Goal: Information Seeking & Learning: Find specific fact

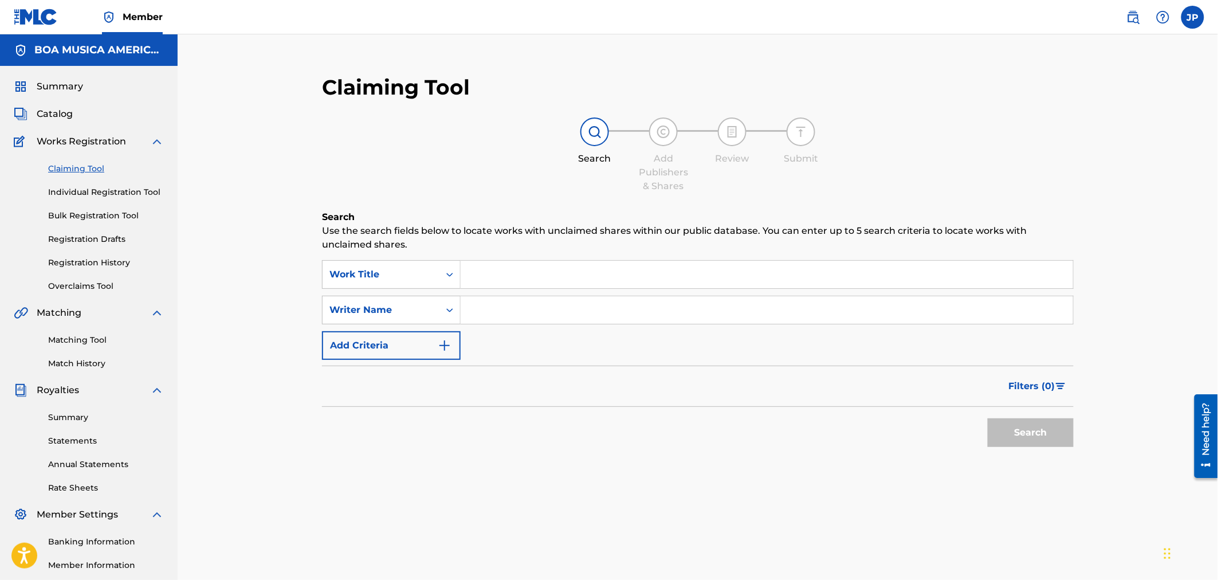
click at [518, 313] on input "Search Form" at bounding box center [767, 309] width 612 height 27
click at [988, 418] on button "Search" at bounding box center [1031, 432] width 86 height 29
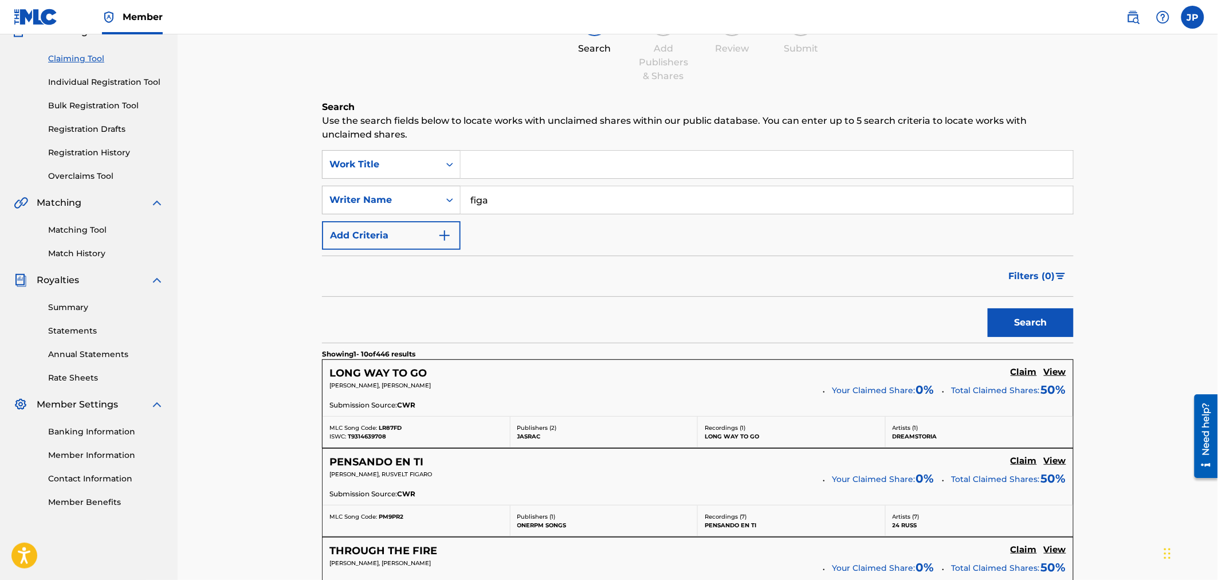
scroll to position [127, 0]
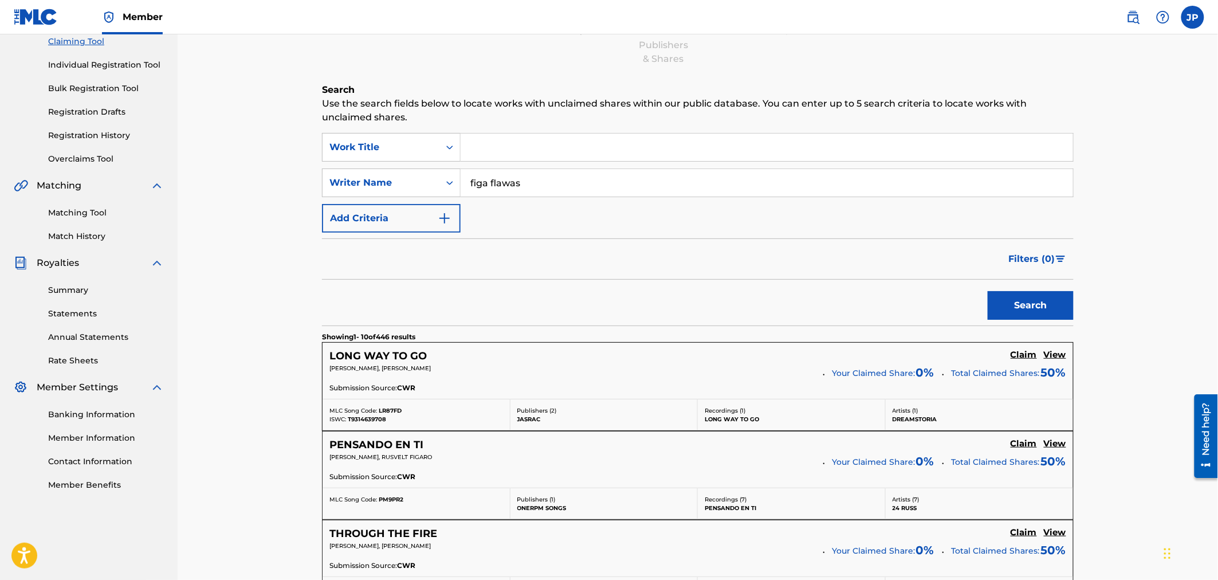
click at [988, 291] on button "Search" at bounding box center [1031, 305] width 86 height 29
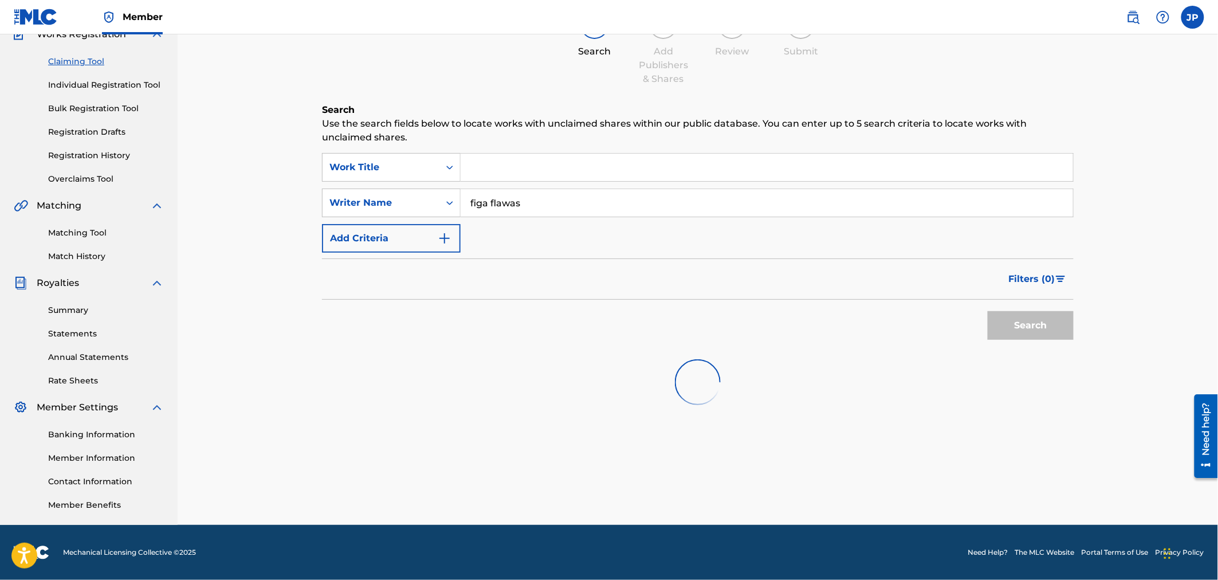
scroll to position [107, 0]
click at [512, 202] on input "figa flawas" at bounding box center [767, 203] width 612 height 27
drag, startPoint x: 535, startPoint y: 206, endPoint x: 455, endPoint y: 210, distance: 79.1
click at [455, 210] on div "SearchWithCriteriab796238d-5af3-497e-8396-fbb3c0775d6b Writer Name [PERSON_NAME]" at bounding box center [698, 203] width 752 height 29
type input "[PERSON_NAME]"
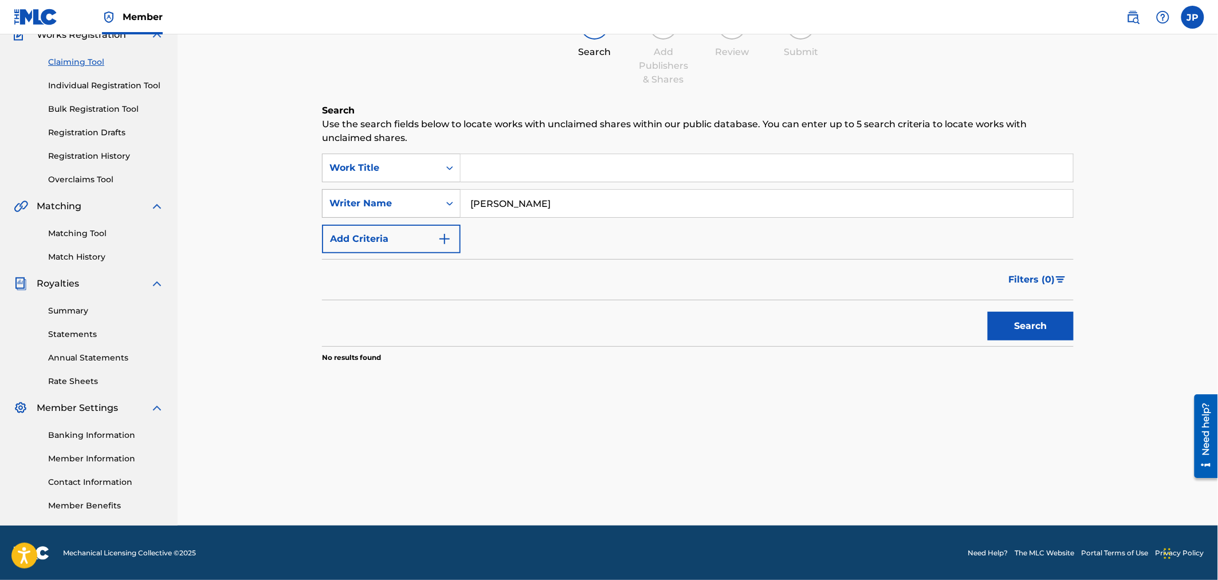
click at [988, 312] on button "Search" at bounding box center [1031, 326] width 86 height 29
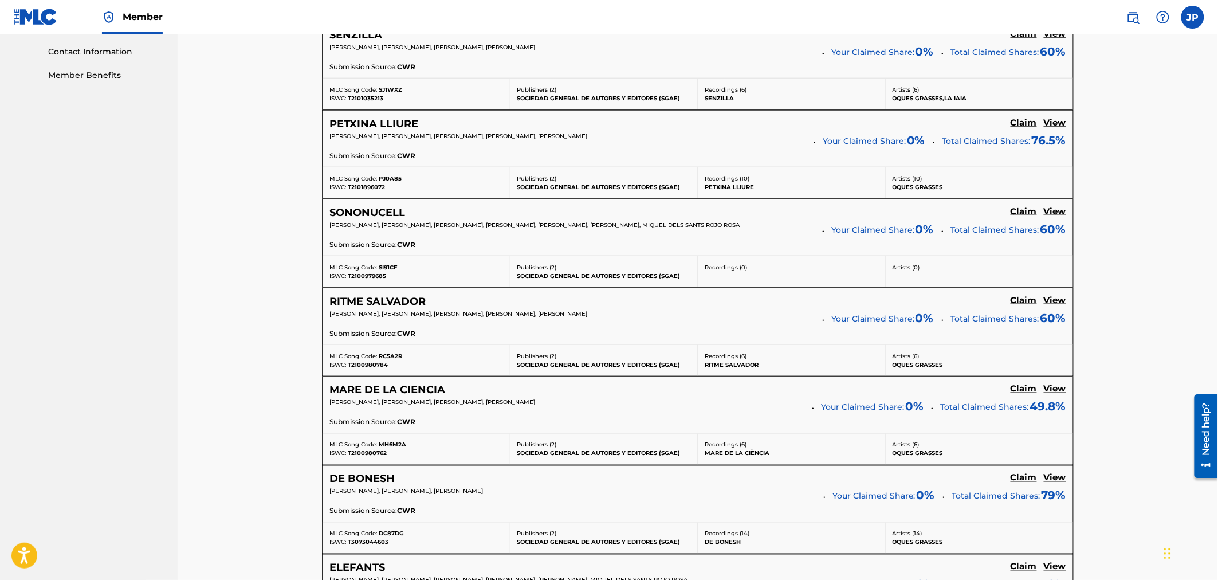
scroll to position [573, 0]
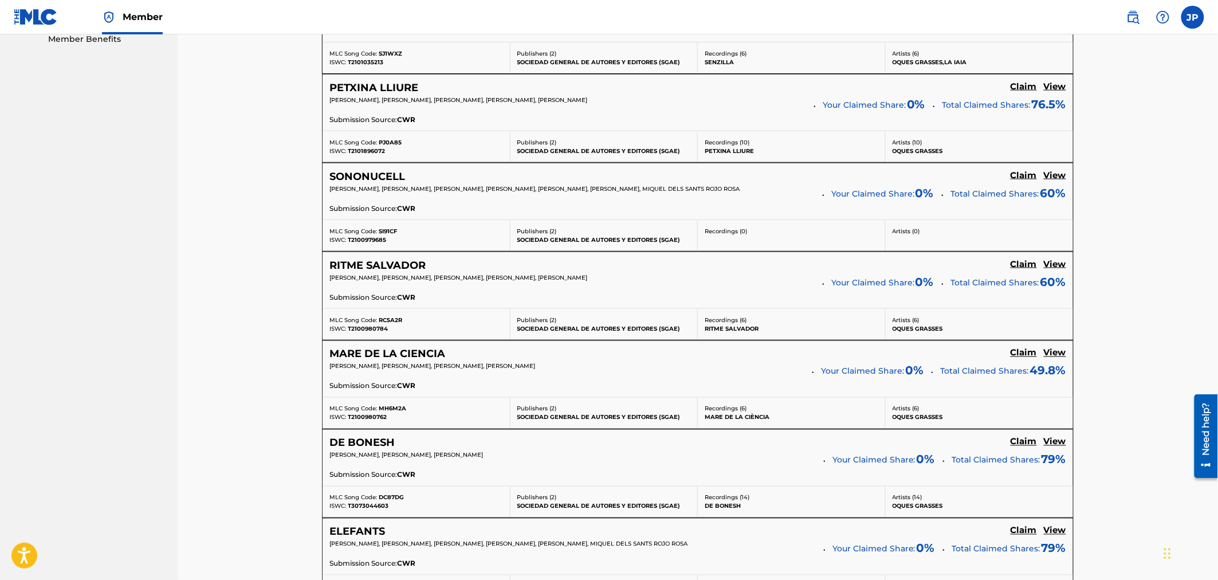
click at [1056, 444] on h5 "View" at bounding box center [1055, 442] width 22 height 11
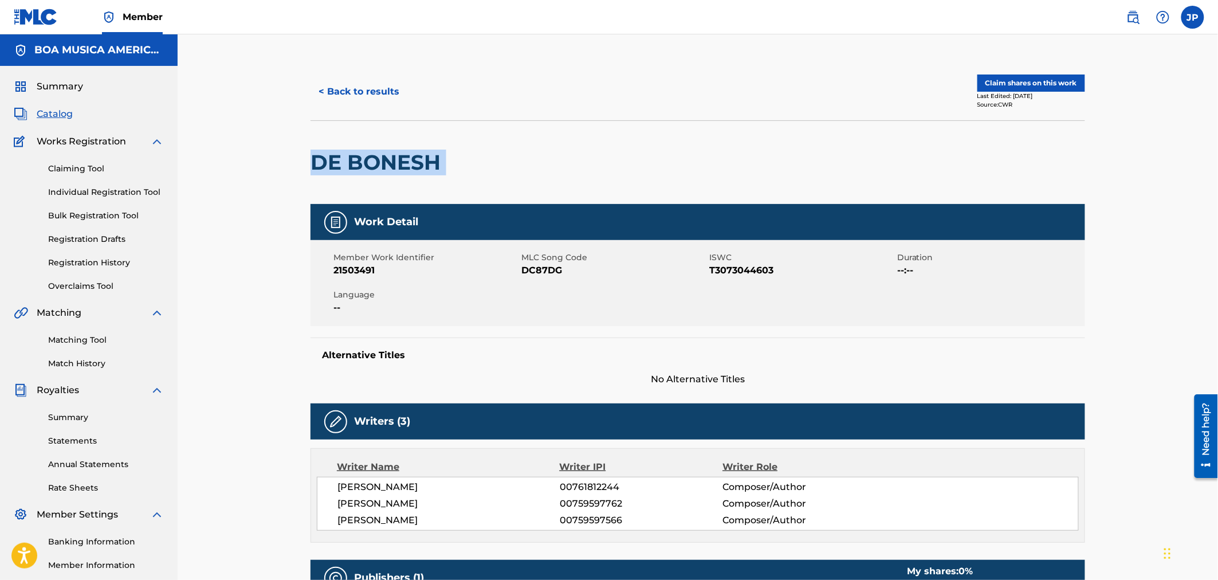
drag, startPoint x: 311, startPoint y: 157, endPoint x: 477, endPoint y: 151, distance: 166.3
copy div "DE BONESH"
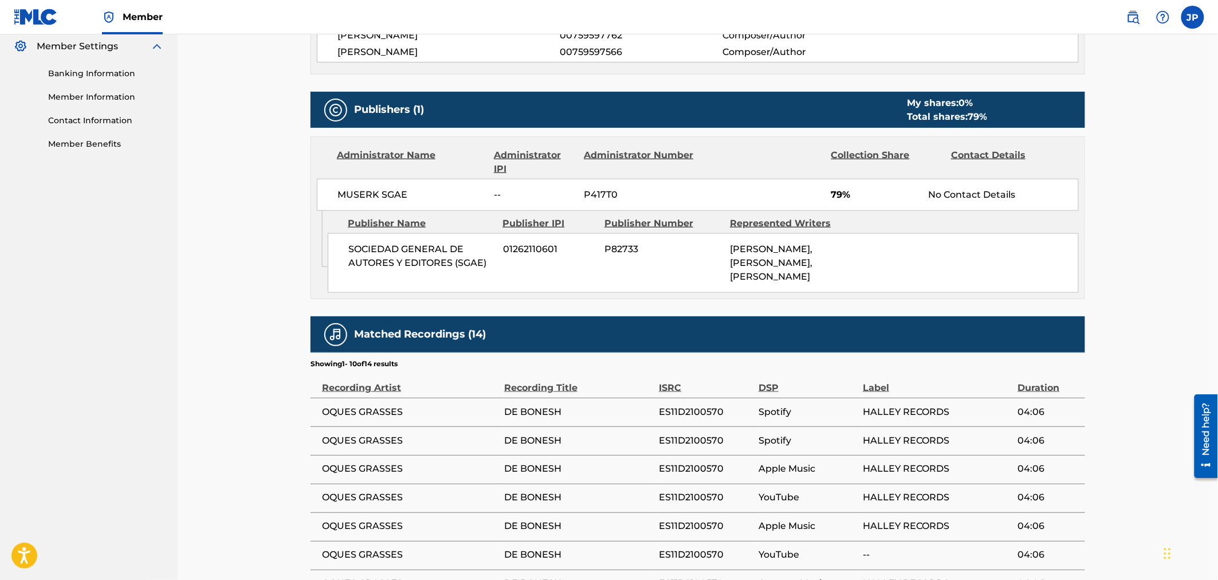
scroll to position [445, 0]
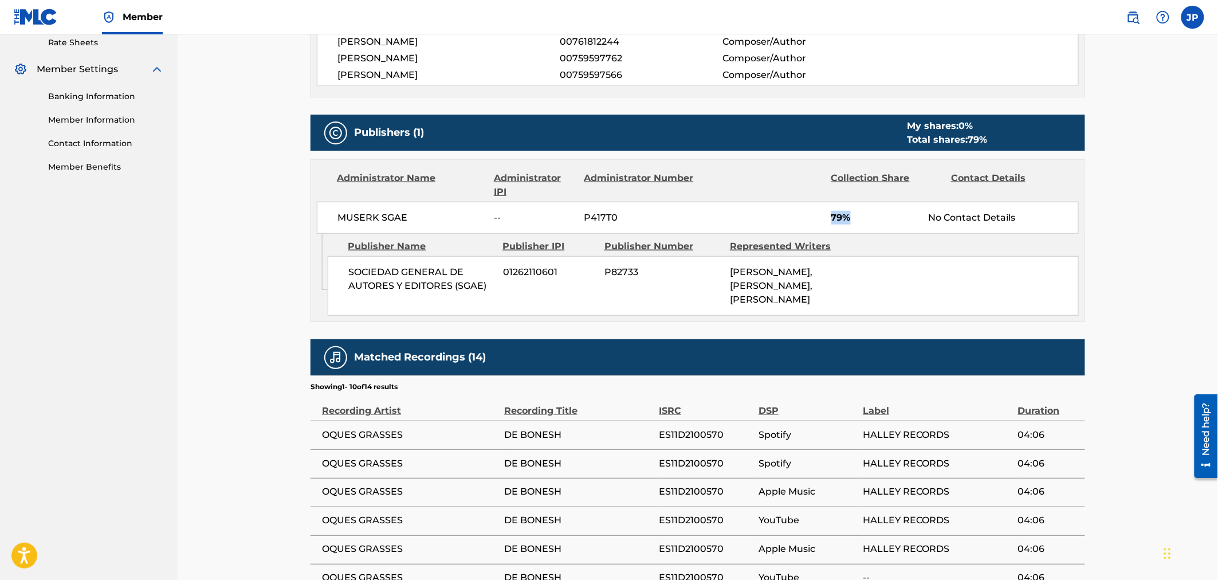
drag, startPoint x: 817, startPoint y: 209, endPoint x: 888, endPoint y: 213, distance: 71.2
click at [894, 219] on div "MUSERK SGAE -- P417T0 79% No Contact Details" at bounding box center [698, 218] width 762 height 32
drag, startPoint x: 934, startPoint y: 214, endPoint x: 1021, endPoint y: 209, distance: 86.7
click at [1017, 209] on div "MUSERK SGAE -- P417T0 79% No Contact Details" at bounding box center [698, 218] width 762 height 32
drag, startPoint x: 738, startPoint y: 272, endPoint x: 793, endPoint y: 314, distance: 69.9
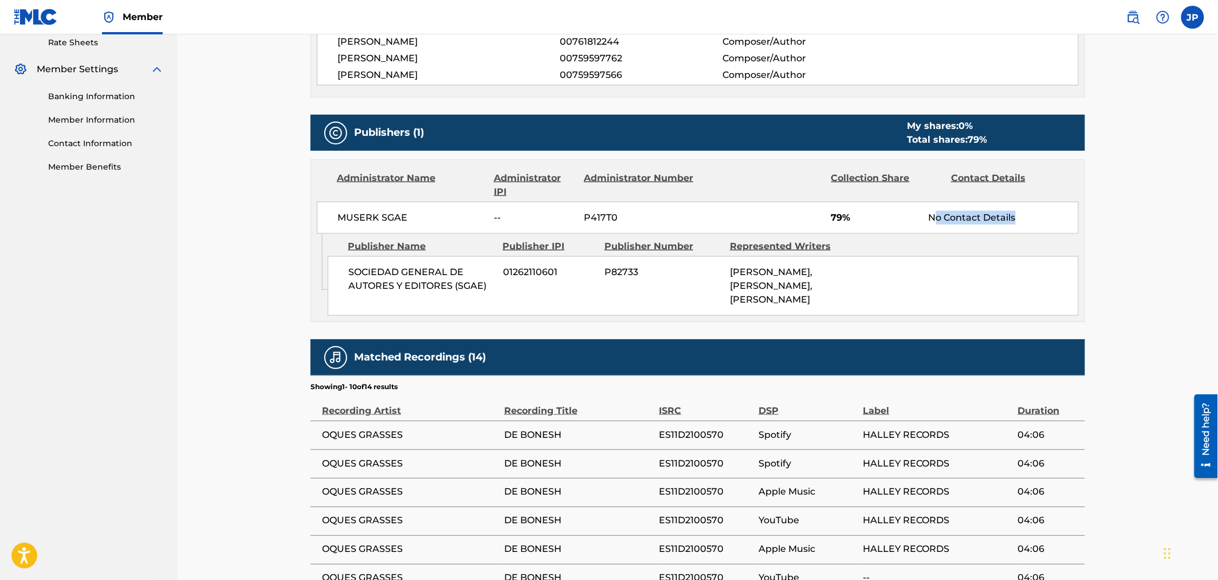
click at [783, 305] on span "[PERSON_NAME], [PERSON_NAME], [PERSON_NAME]" at bounding box center [771, 285] width 82 height 38
drag, startPoint x: 757, startPoint y: 297, endPoint x: 666, endPoint y: 289, distance: 91.4
click at [713, 285] on div "SOCIEDAD GENERAL DE AUTORES Y EDITORES (SGAE) 01262110601 P82733 [PERSON_NAME],…" at bounding box center [703, 286] width 751 height 60
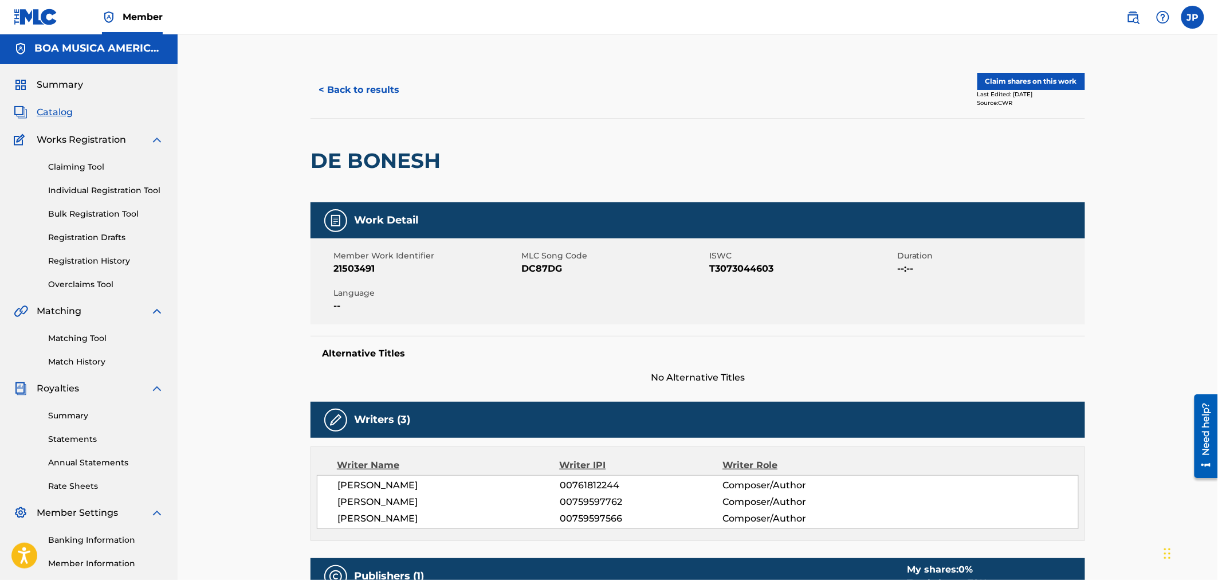
scroll to position [0, 0]
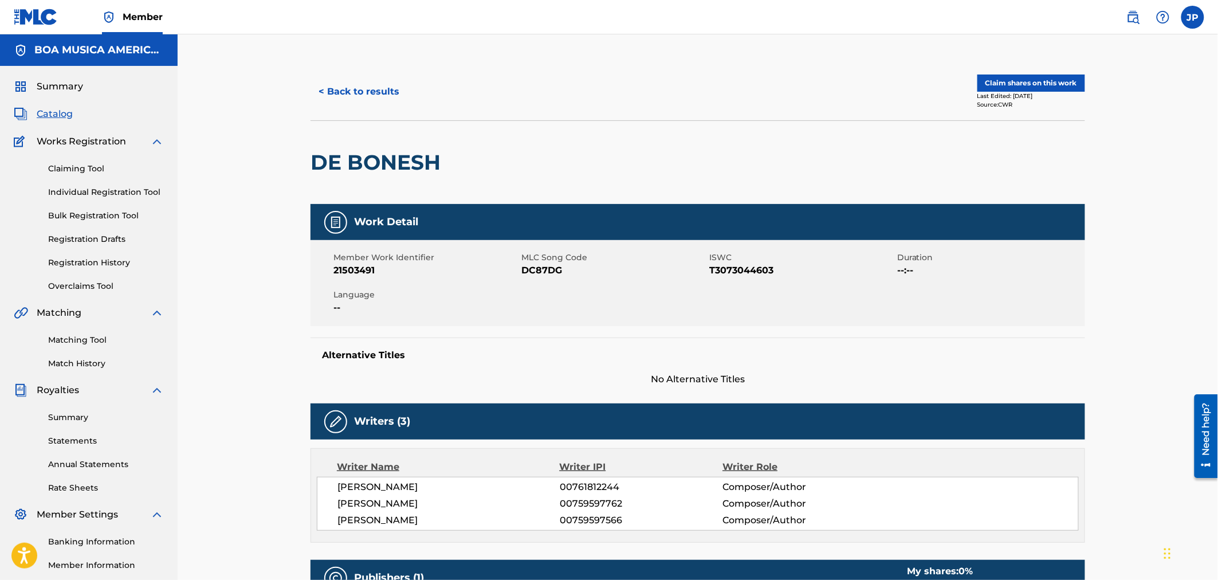
click at [348, 92] on button "< Back to results" at bounding box center [359, 91] width 97 height 29
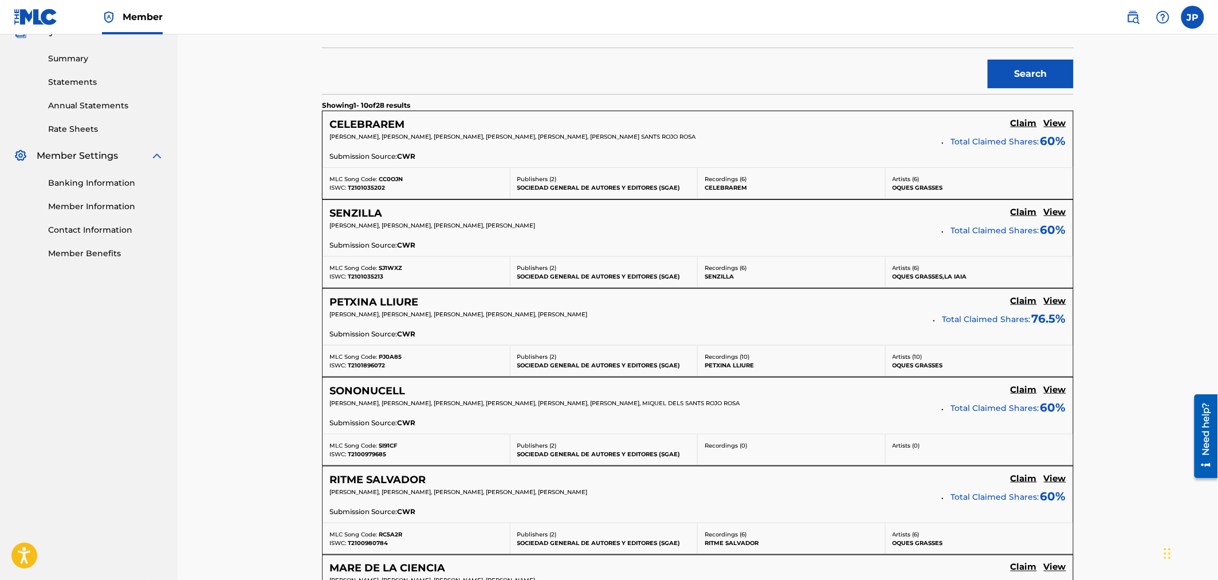
scroll to position [382, 0]
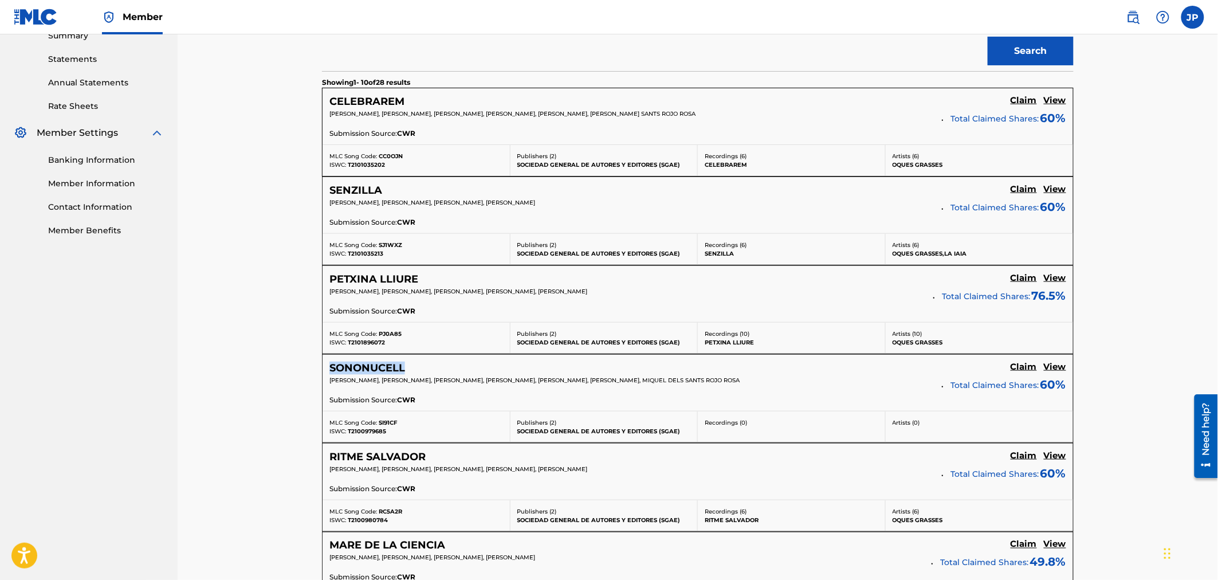
drag, startPoint x: 430, startPoint y: 371, endPoint x: 329, endPoint y: 371, distance: 100.8
click at [329, 371] on div "SONONUCELL Claim View" at bounding box center [697, 367] width 737 height 13
drag, startPoint x: 412, startPoint y: 101, endPoint x: 333, endPoint y: 95, distance: 79.9
click at [333, 95] on div "CELEBRAREM Claim View" at bounding box center [697, 101] width 737 height 13
copy h5 "CELEBRAREM"
